Goal: Information Seeking & Learning: Learn about a topic

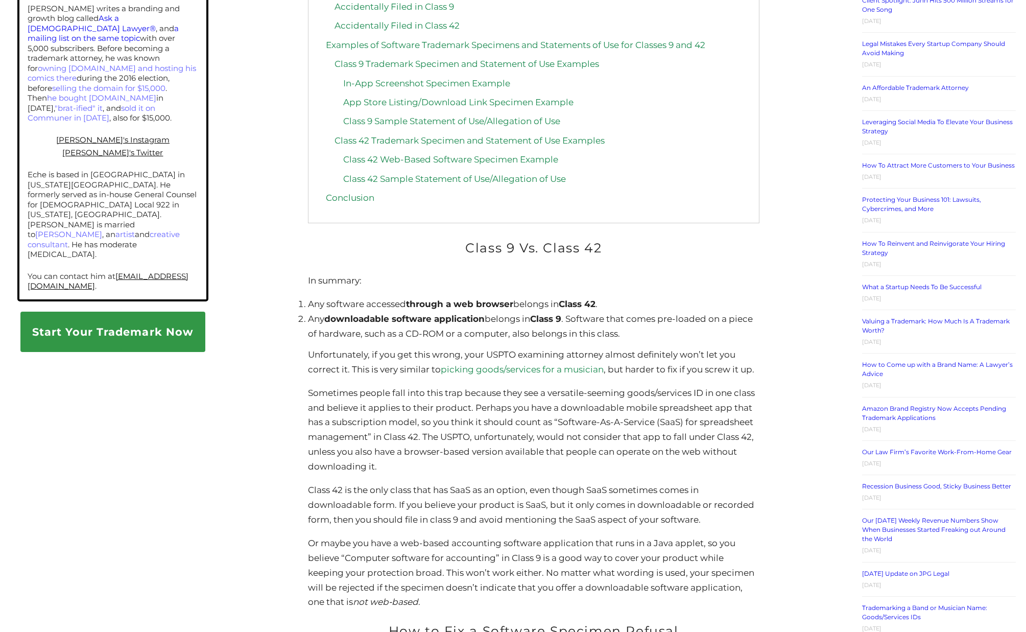
scroll to position [713, 0]
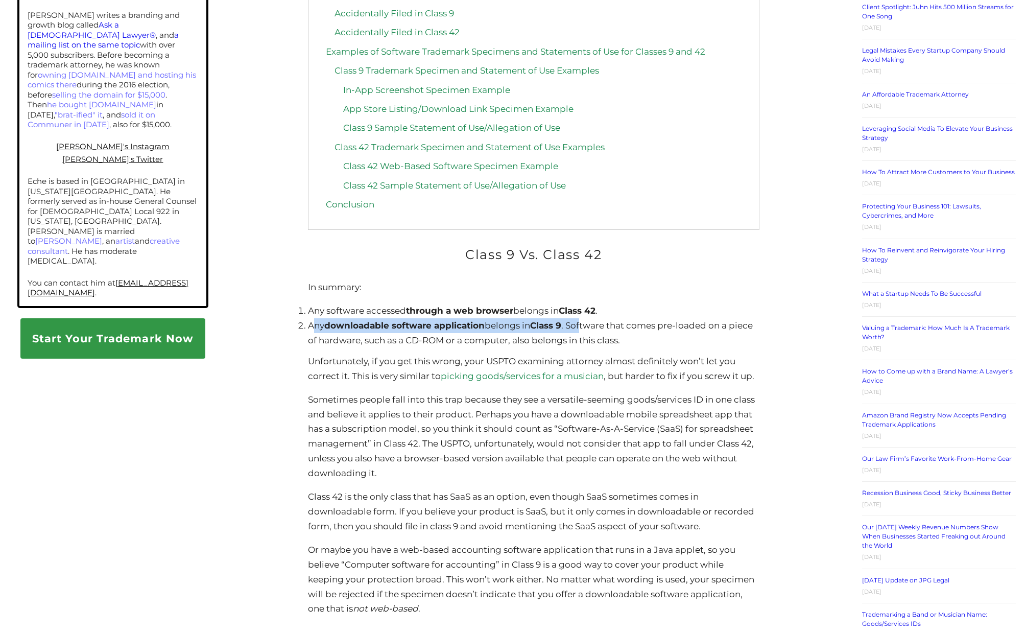
drag, startPoint x: 313, startPoint y: 225, endPoint x: 586, endPoint y: 226, distance: 273.3
click at [586, 318] on li "Any downloadable software application belongs in Class 9 . Software that comes …" at bounding box center [534, 333] width 452 height 30
drag, startPoint x: 586, startPoint y: 226, endPoint x: 522, endPoint y: 251, distance: 68.9
click at [633, 318] on li "Any downloadable software application belongs in Class 9 . Software that comes …" at bounding box center [534, 333] width 452 height 30
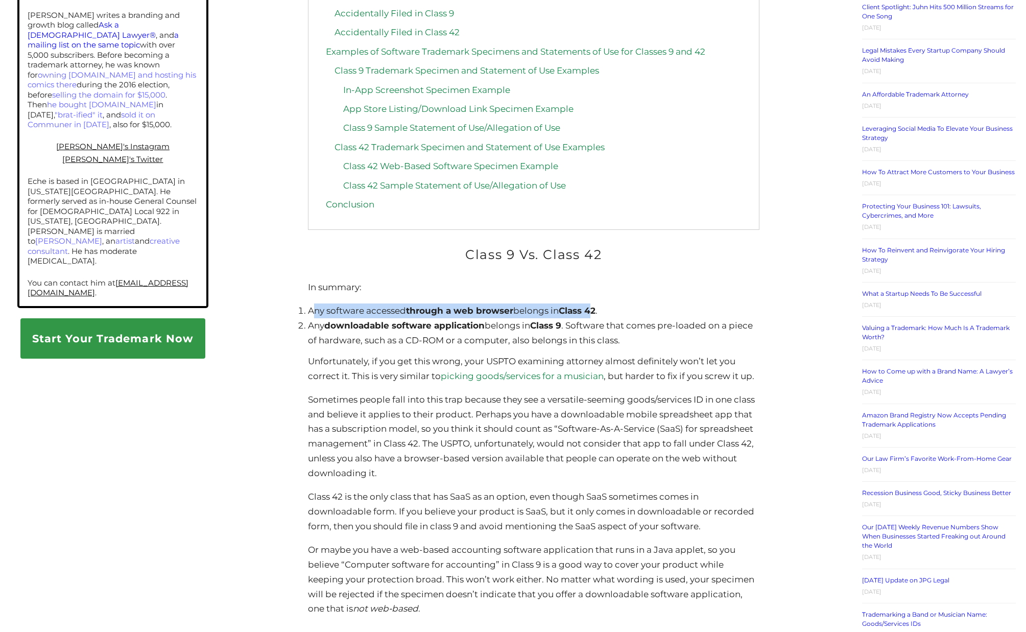
drag, startPoint x: 312, startPoint y: 212, endPoint x: 596, endPoint y: 213, distance: 284.0
click at [596, 303] on li "Any software accessed through a web browser belongs in Class 42 ." at bounding box center [534, 310] width 452 height 15
drag, startPoint x: 596, startPoint y: 213, endPoint x: 371, endPoint y: 226, distance: 225.1
click at [405, 320] on strong "downloadable software application" at bounding box center [404, 325] width 160 height 10
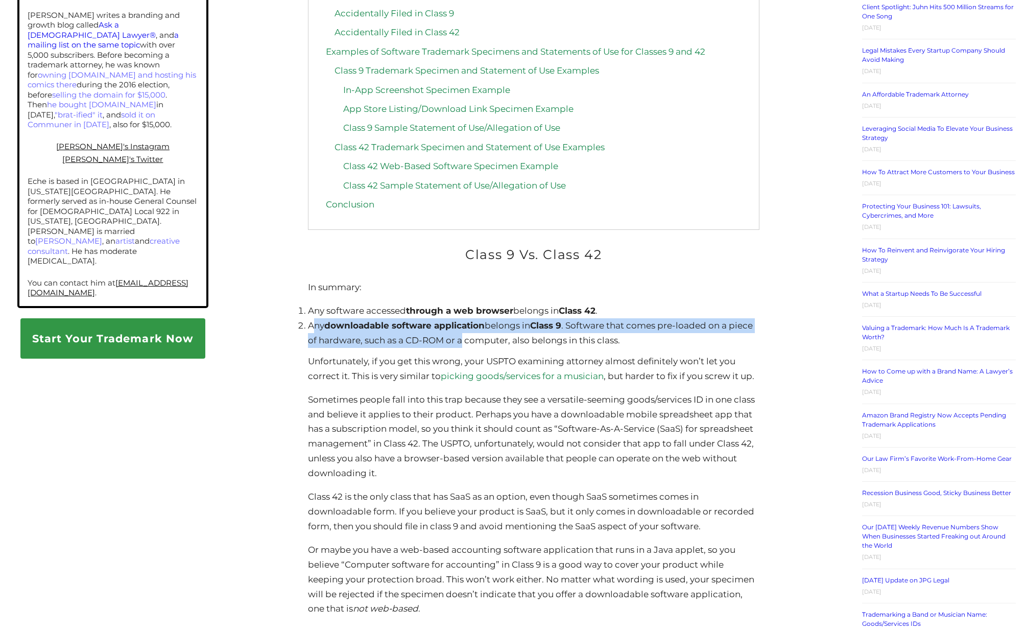
drag, startPoint x: 316, startPoint y: 225, endPoint x: 487, endPoint y: 236, distance: 172.0
click at [487, 318] on li "Any downloadable software application belongs in Class 9 . Software that comes …" at bounding box center [534, 333] width 452 height 30
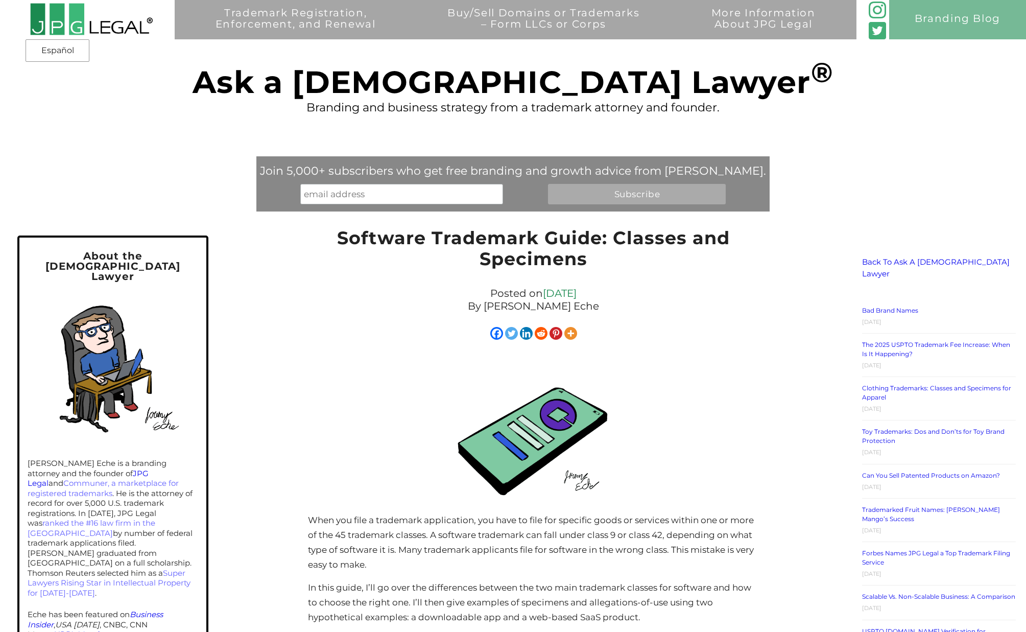
scroll to position [0, 0]
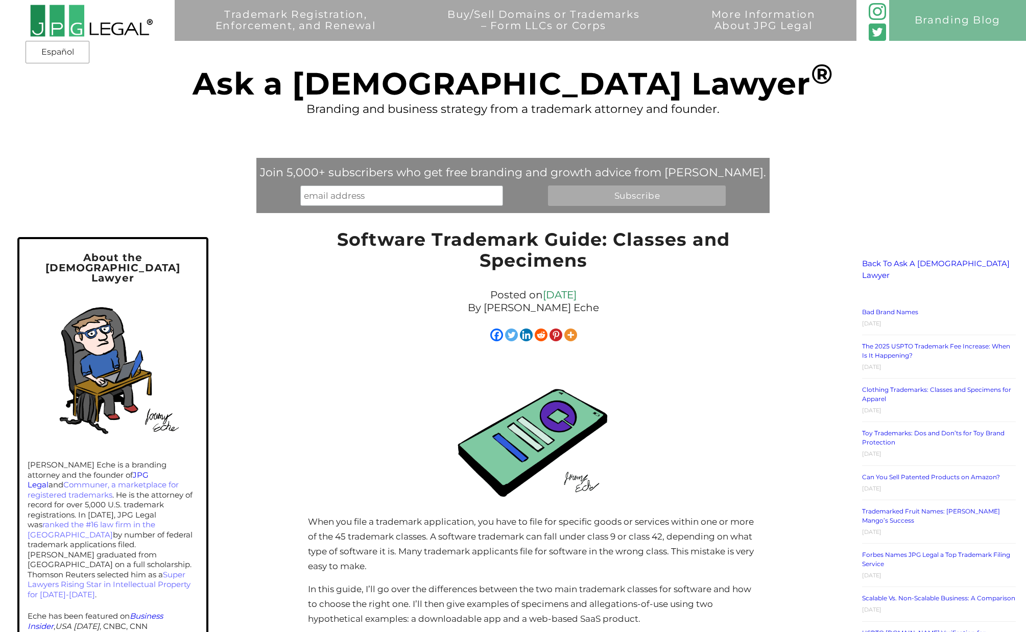
click at [411, 376] on div at bounding box center [534, 436] width 452 height 157
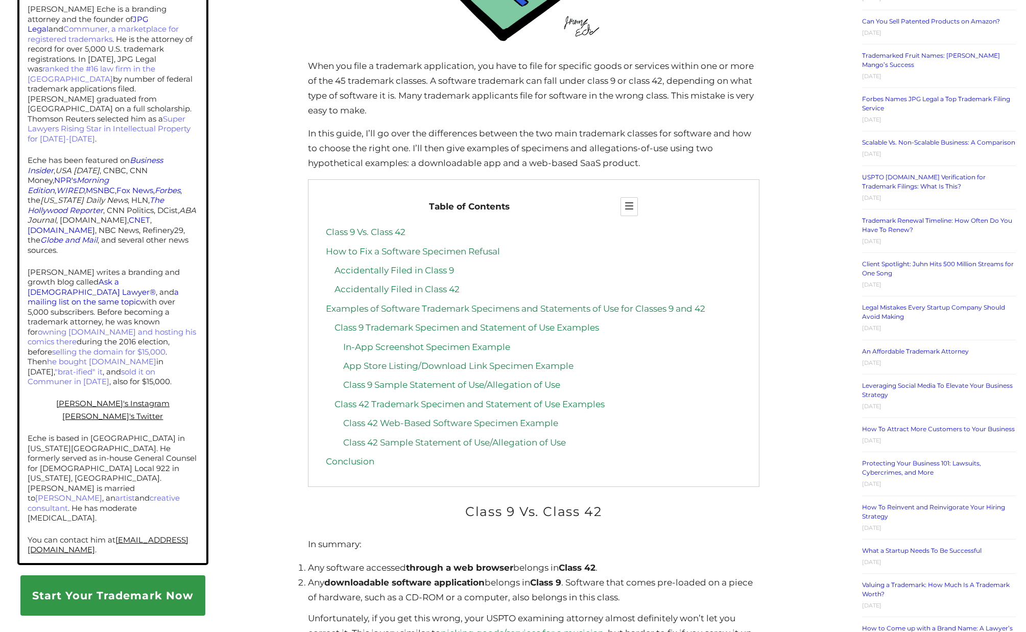
scroll to position [460, 0]
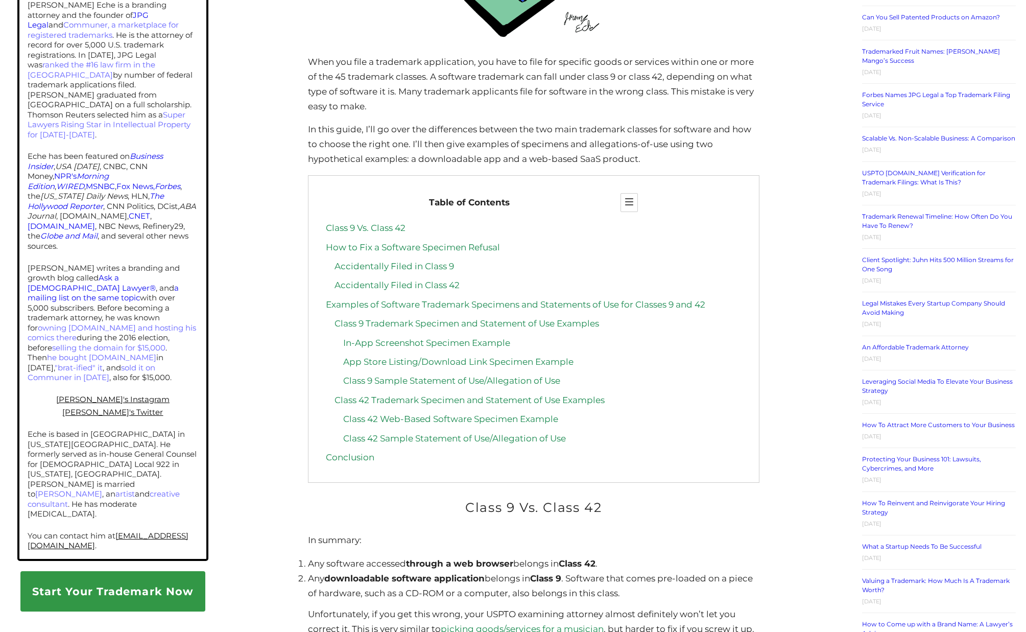
click at [595, 299] on link "Examples of Software Trademark Specimens and Statements of Use for Classes 9 an…" at bounding box center [516, 304] width 380 height 10
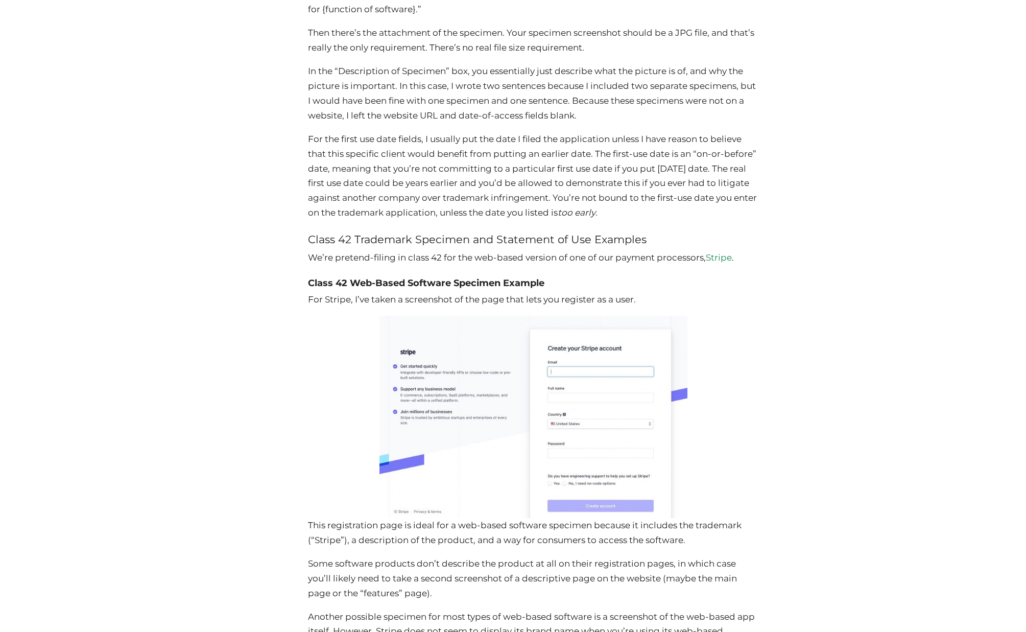
scroll to position [3469, 0]
click at [407, 291] on p "For Stripe, I’ve taken a screenshot of the page that lets you register as a use…" at bounding box center [534, 298] width 452 height 15
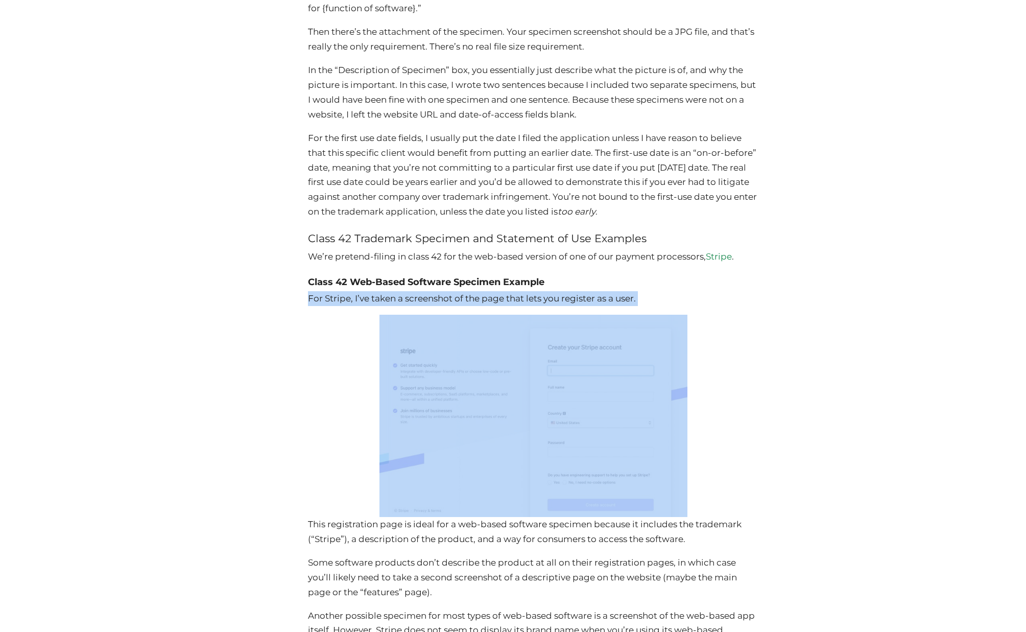
click at [407, 291] on p "For Stripe, I’ve taken a screenshot of the page that lets you register as a use…" at bounding box center [534, 298] width 452 height 15
drag, startPoint x: 407, startPoint y: 211, endPoint x: 557, endPoint y: 212, distance: 150.2
click at [557, 291] on p "For Stripe, I’ve taken a screenshot of the page that lets you register as a use…" at bounding box center [534, 298] width 452 height 15
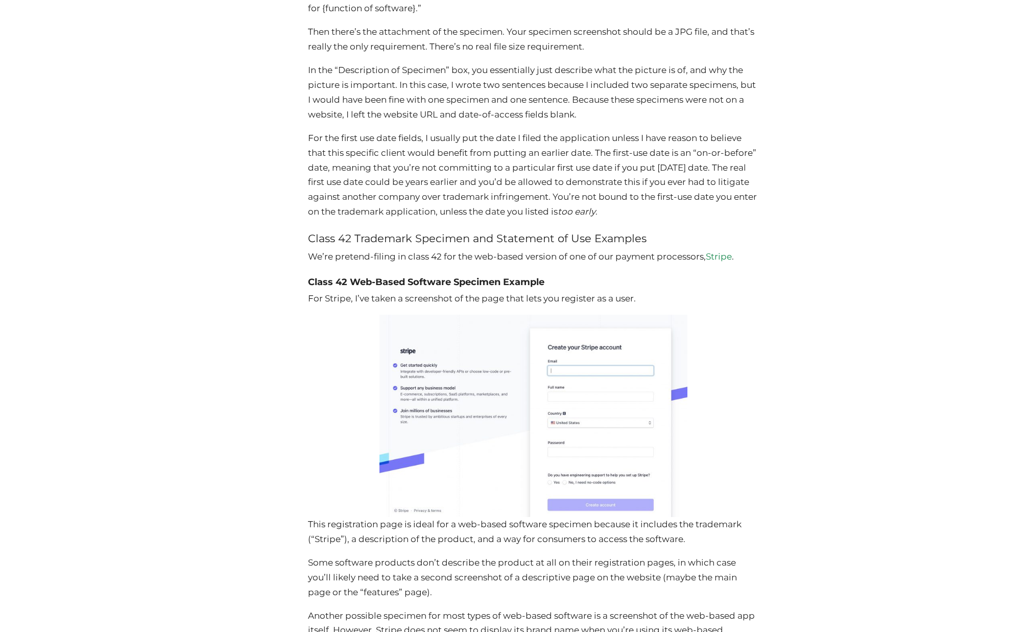
click at [328, 249] on p "We’re pretend-filing in class 42 for the web-based version of one of our paymen…" at bounding box center [534, 256] width 452 height 15
drag, startPoint x: 328, startPoint y: 171, endPoint x: 272, endPoint y: 287, distance: 129.5
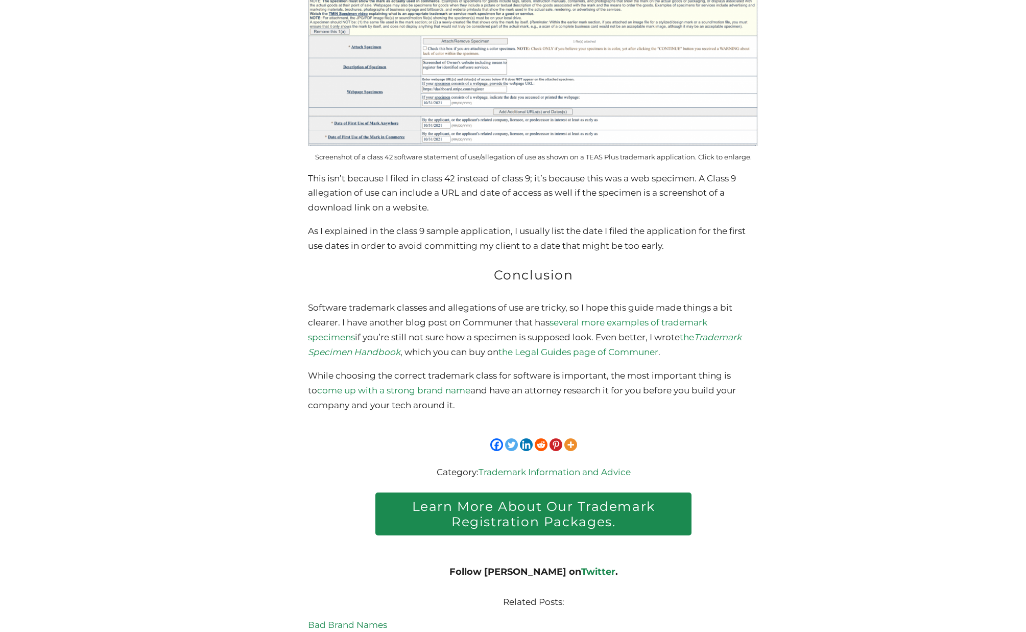
scroll to position [4133, 0]
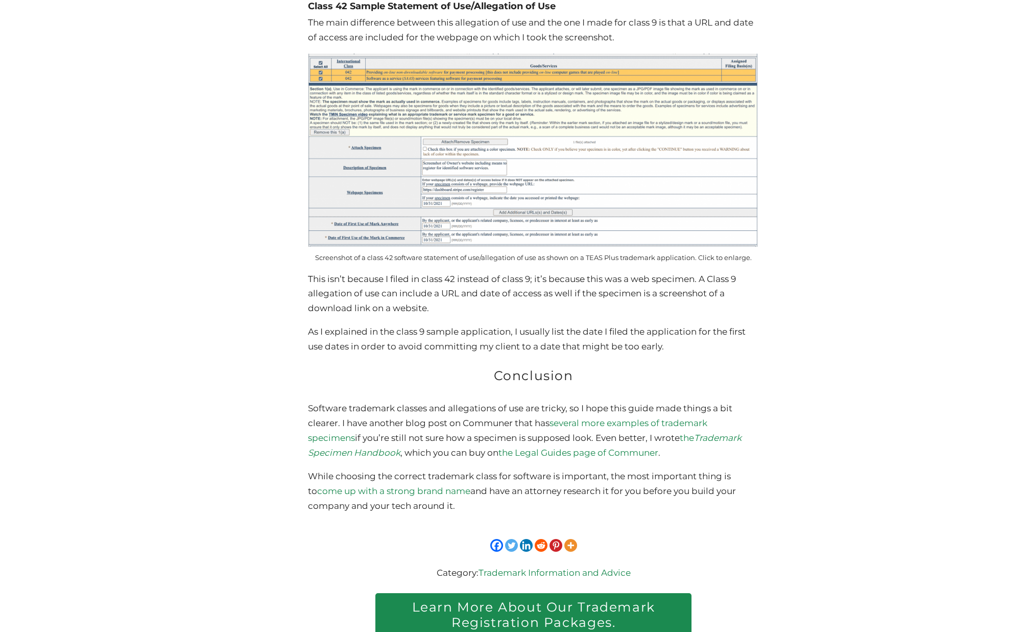
click at [549, 324] on p "As I explained in the class 9 sample application, I usually list the date I fil…" at bounding box center [534, 339] width 452 height 30
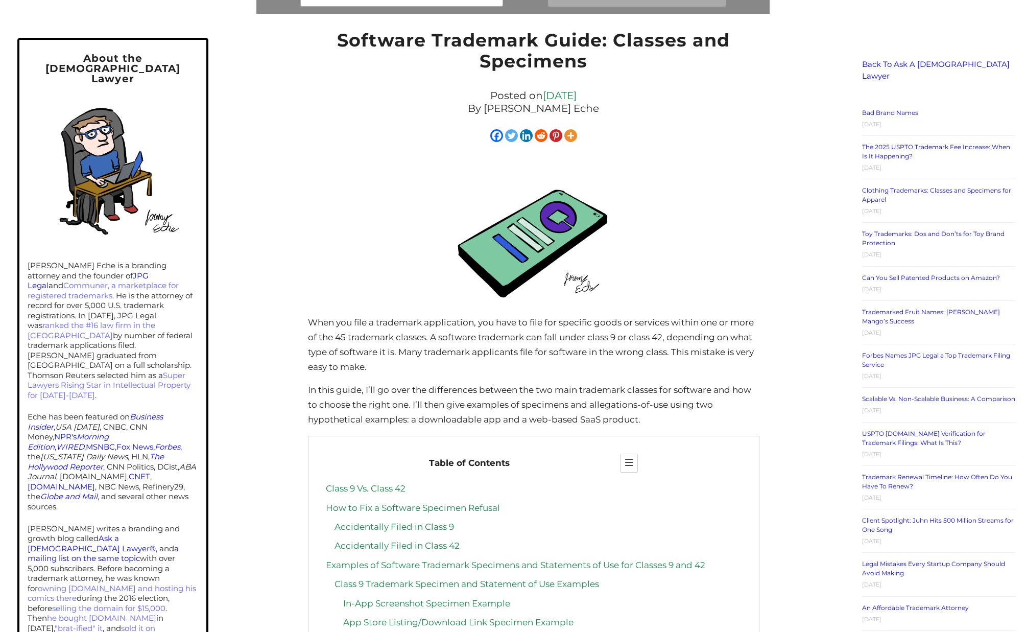
scroll to position [0, 0]
